Goal: Task Accomplishment & Management: Manage account settings

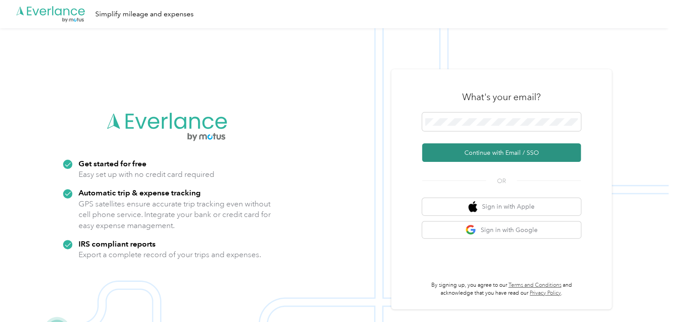
click at [497, 150] on button "Continue with Email / SSO" at bounding box center [501, 152] width 159 height 19
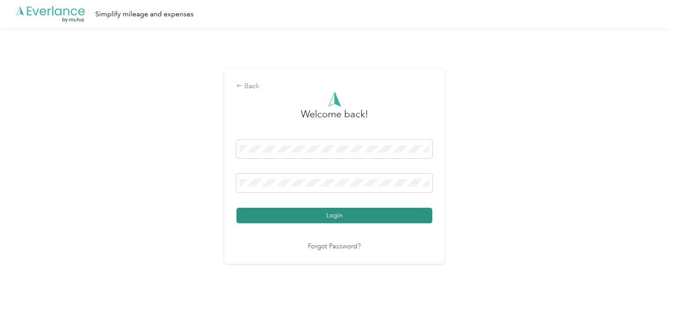
click at [316, 218] on button "Login" at bounding box center [334, 215] width 196 height 15
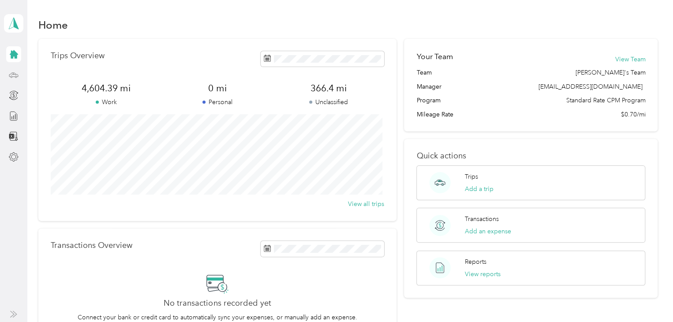
click at [14, 82] on div at bounding box center [13, 75] width 15 height 16
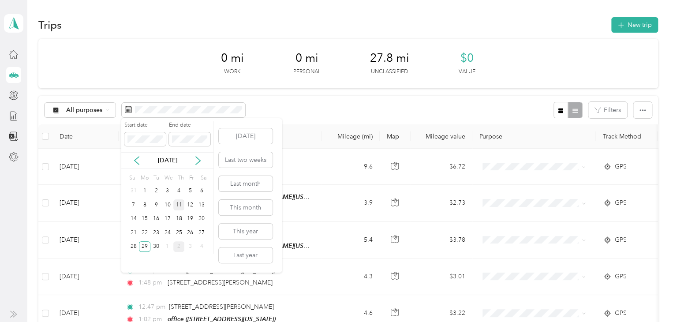
click at [175, 202] on div "11" at bounding box center [178, 204] width 11 height 11
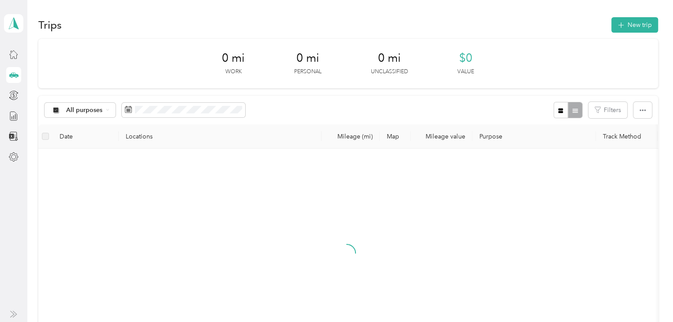
click at [175, 202] on div "11" at bounding box center [178, 201] width 11 height 11
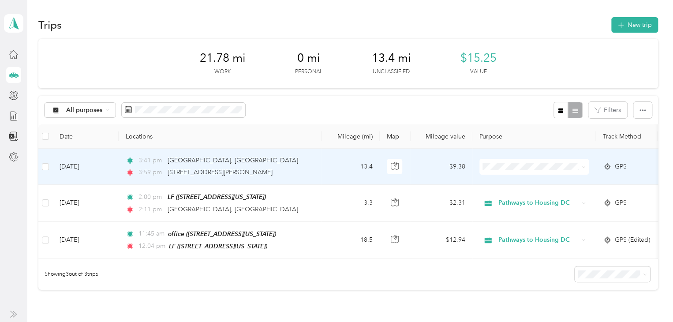
click at [322, 162] on td "13.4" at bounding box center [350, 167] width 58 height 36
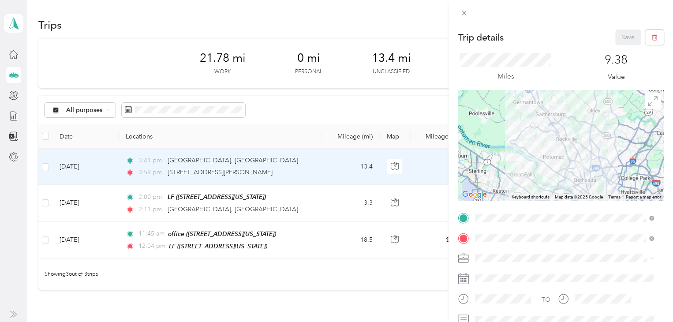
click at [209, 108] on div "Trip details Save This trip cannot be edited because it is either under review,…" at bounding box center [336, 161] width 673 height 322
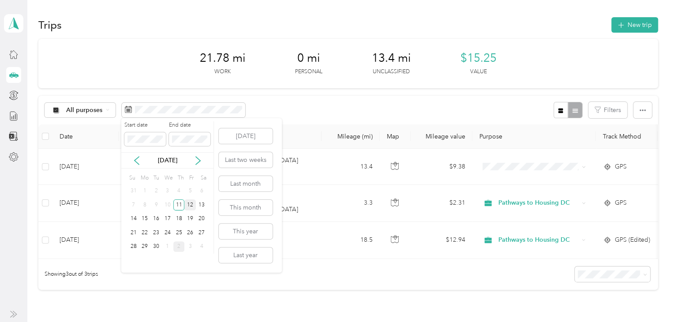
click at [189, 205] on div "12" at bounding box center [189, 204] width 11 height 11
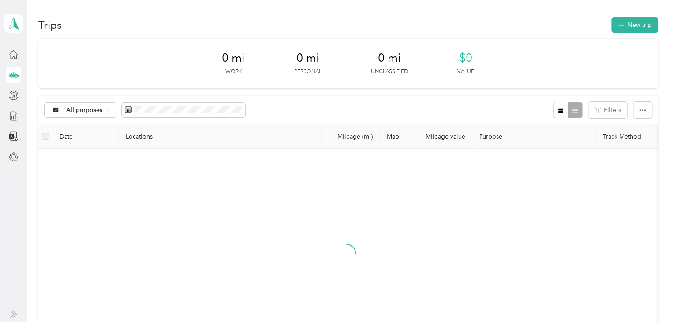
click at [189, 205] on div "12" at bounding box center [189, 204] width 11 height 11
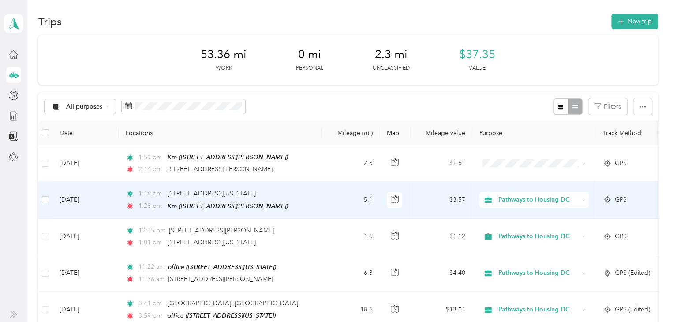
scroll to position [7, 0]
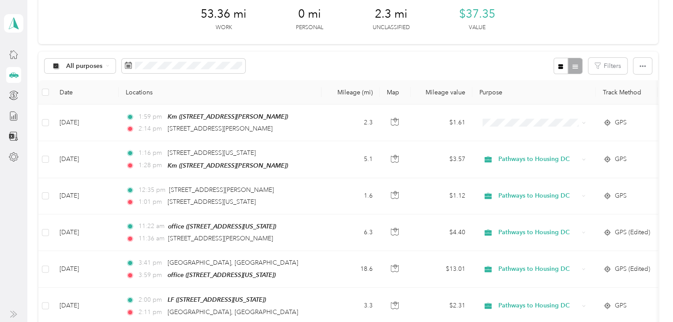
scroll to position [45, 0]
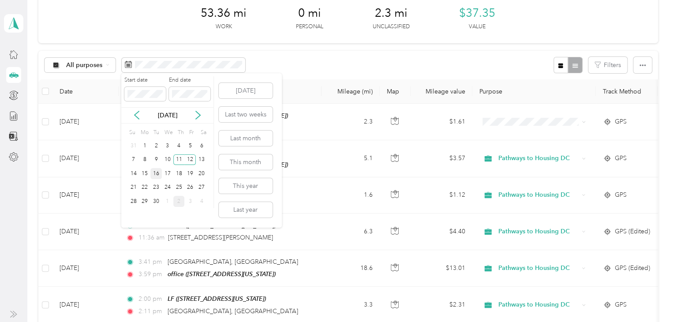
click at [157, 175] on div "16" at bounding box center [155, 173] width 11 height 11
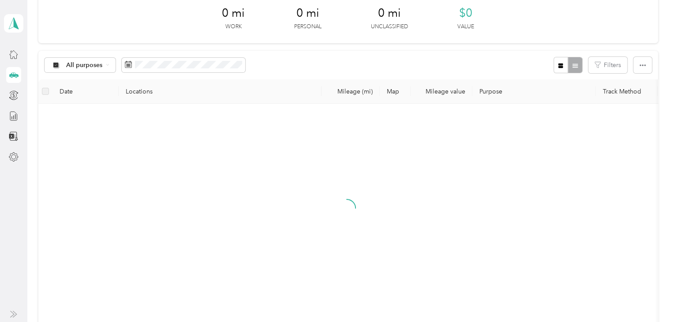
click at [157, 175] on div "Su Mo Tu We Th Fr Sa 31 1 2 3 4 5 6 7 8 9 10 11 12 13 14 15 16 17 18 19 20 21 2…" at bounding box center [167, 164] width 79 height 82
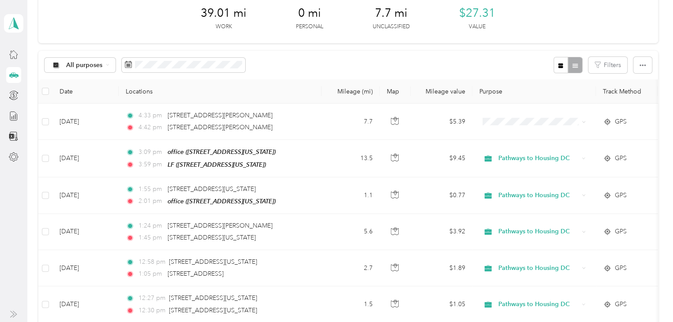
click at [382, 58] on div "All purposes Filters" at bounding box center [348, 65] width 620 height 29
click at [168, 68] on span at bounding box center [183, 65] width 123 height 15
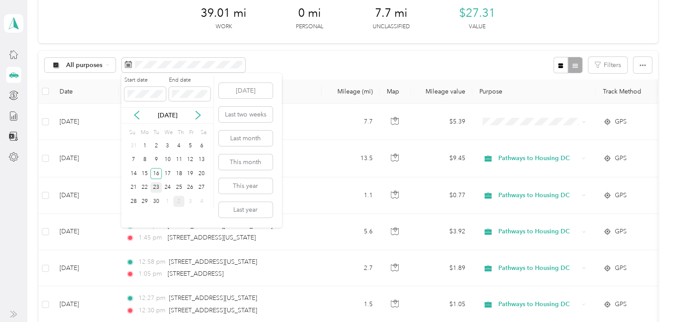
click at [158, 184] on div "23" at bounding box center [155, 187] width 11 height 11
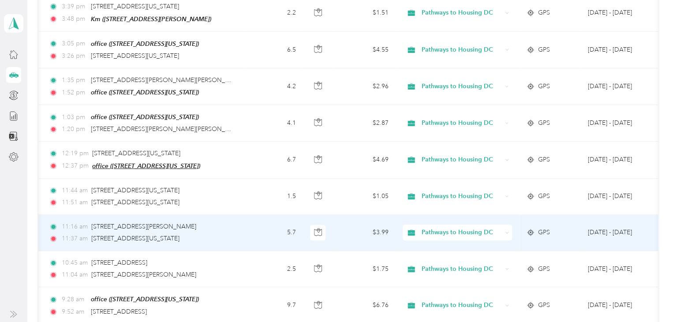
scroll to position [192, 0]
